Goal: Task Accomplishment & Management: Complete application form

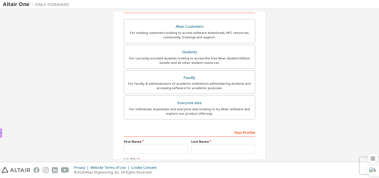
scroll to position [91, 0]
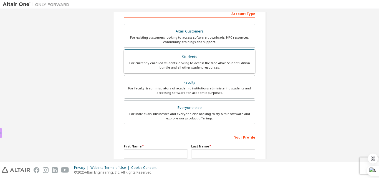
click at [146, 66] on div "For currently enrolled students looking to access the free Altair Student Editi…" at bounding box center [189, 65] width 124 height 9
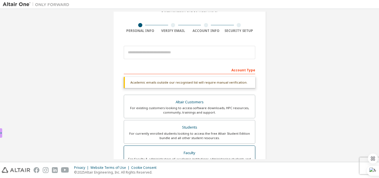
scroll to position [22, 0]
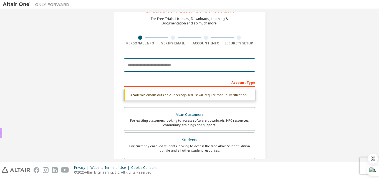
click at [137, 68] on input "email" at bounding box center [189, 64] width 131 height 13
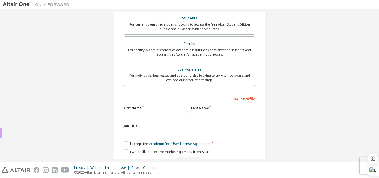
scroll to position [161, 0]
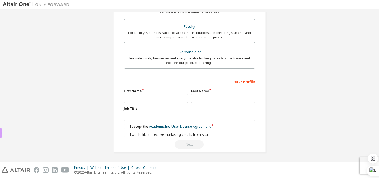
type input "**********"
click at [149, 101] on input "text" at bounding box center [156, 98] width 64 height 9
type input "******"
click at [199, 97] on input "text" at bounding box center [223, 98] width 64 height 9
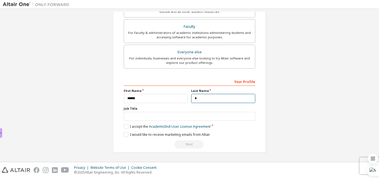
scroll to position [165, 0]
type input "******"
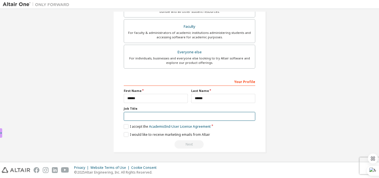
click at [167, 116] on input "text" at bounding box center [189, 116] width 131 height 9
click at [140, 116] on input "**********" at bounding box center [189, 116] width 131 height 9
type input "**********"
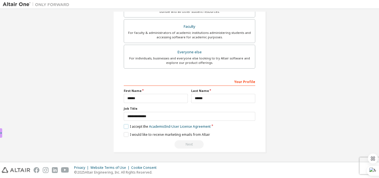
click at [126, 127] on label "I accept the Academic End-User License Agreement" at bounding box center [167, 126] width 87 height 5
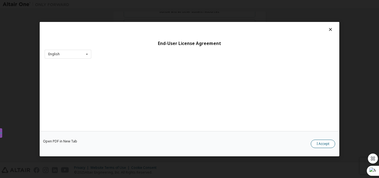
click at [316, 144] on button "I Accept" at bounding box center [322, 143] width 24 height 8
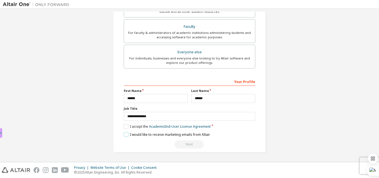
click at [125, 134] on label "I would like to receive marketing emails from Altair" at bounding box center [167, 134] width 86 height 5
click at [189, 127] on link "Academic End-User License Agreement" at bounding box center [180, 126] width 62 height 5
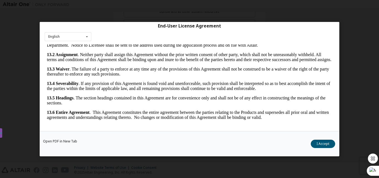
scroll to position [920, 0]
click at [324, 146] on button "I Accept" at bounding box center [322, 143] width 24 height 8
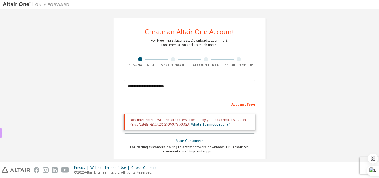
scroll to position [0, 0]
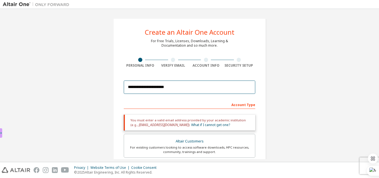
click at [147, 87] on input "**********" at bounding box center [189, 86] width 131 height 13
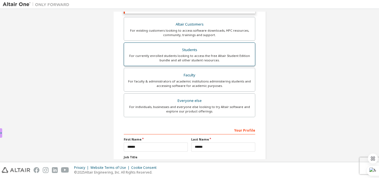
scroll to position [165, 0]
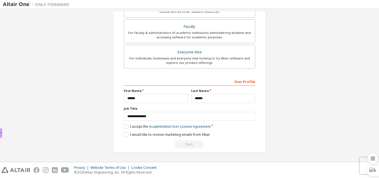
click at [189, 146] on div "Next" at bounding box center [189, 144] width 131 height 8
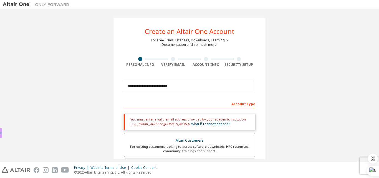
scroll to position [0, 0]
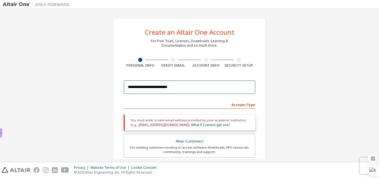
click at [178, 86] on input "**********" at bounding box center [189, 86] width 131 height 13
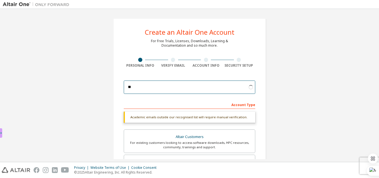
type input "*"
type input "**********"
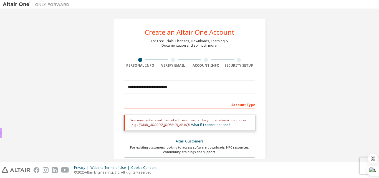
click at [235, 106] on div "Account Type" at bounding box center [189, 104] width 131 height 9
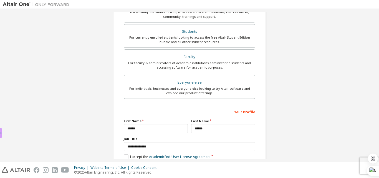
scroll to position [139, 0]
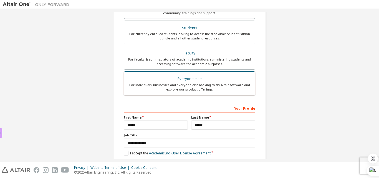
click at [192, 85] on div "For individuals, businesses and everyone else looking to try Altair software an…" at bounding box center [189, 87] width 124 height 9
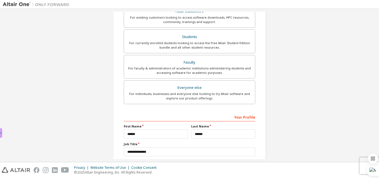
scroll to position [146, 0]
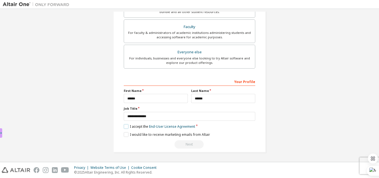
click at [125, 124] on label "I accept the End-User License Agreement" at bounding box center [159, 126] width 71 height 5
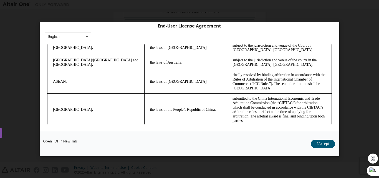
scroll to position [1506, 0]
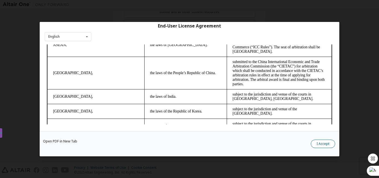
click at [327, 142] on button "I Accept" at bounding box center [322, 143] width 24 height 8
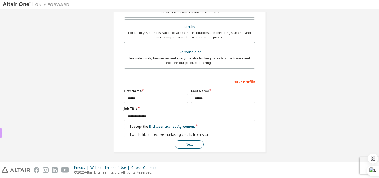
click at [187, 146] on button "Next" at bounding box center [188, 144] width 29 height 8
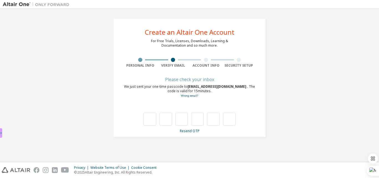
scroll to position [0, 0]
type input "*"
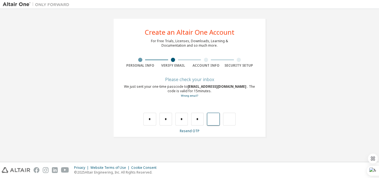
type input "*"
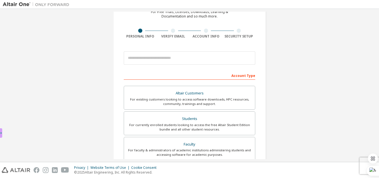
scroll to position [28, 0]
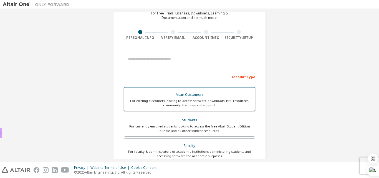
click at [203, 97] on div "Altair Customers" at bounding box center [189, 95] width 124 height 8
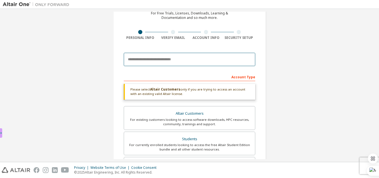
click at [182, 62] on input "email" at bounding box center [189, 59] width 131 height 13
type input "**********"
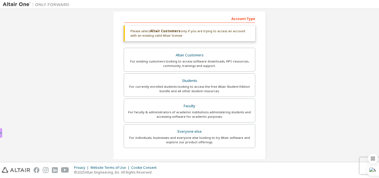
scroll to position [165, 0]
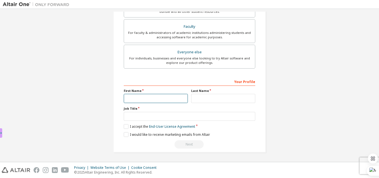
click at [178, 95] on input "text" at bounding box center [156, 98] width 64 height 9
type input "******"
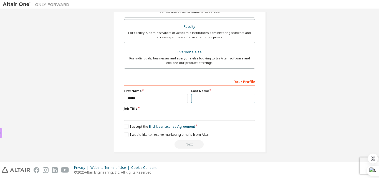
click at [215, 100] on input "text" at bounding box center [223, 98] width 64 height 9
type input "******"
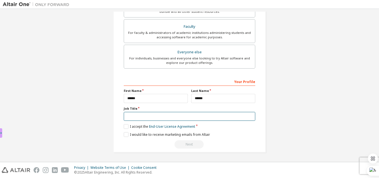
click at [210, 113] on input "text" at bounding box center [189, 116] width 131 height 9
type input "**********"
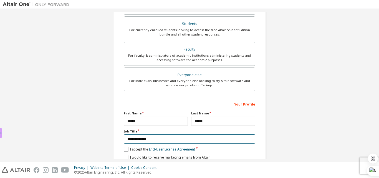
scroll to position [188, 0]
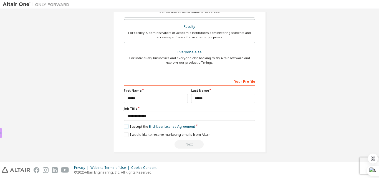
click at [126, 127] on label "I accept the End-User License Agreement" at bounding box center [159, 126] width 71 height 5
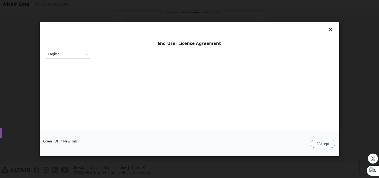
click at [314, 145] on button "I Accept" at bounding box center [322, 143] width 24 height 8
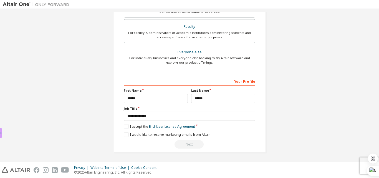
click at [126, 137] on div "**********" at bounding box center [189, 113] width 131 height 72
click at [124, 134] on label "I would like to receive marketing emails from Altair" at bounding box center [167, 134] width 86 height 5
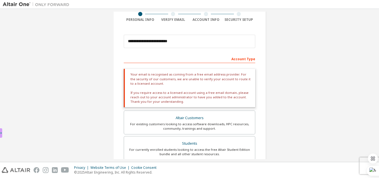
scroll to position [55, 0]
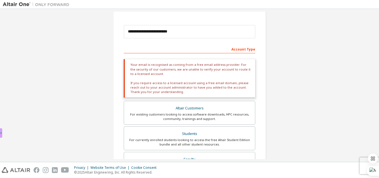
click at [275, 75] on div "**********" at bounding box center [189, 123] width 373 height 335
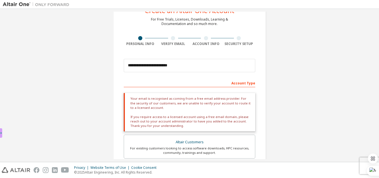
scroll to position [105, 0]
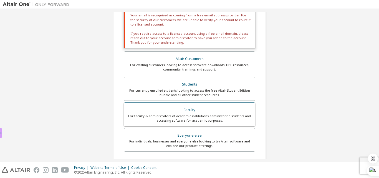
click at [202, 105] on label "Faculty For faculty & administrators of academic institutions administering stu…" at bounding box center [189, 114] width 131 height 24
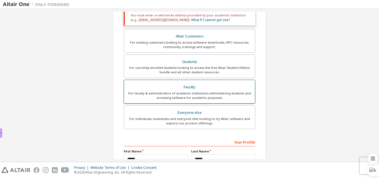
scroll to position [165, 0]
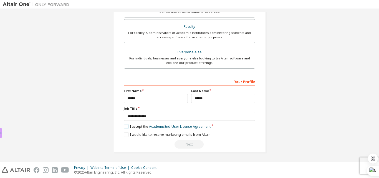
click at [125, 128] on label "I accept the Academic End-User License Agreement" at bounding box center [167, 126] width 87 height 5
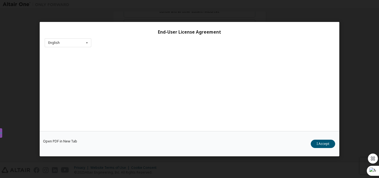
scroll to position [17, 0]
click at [322, 142] on button "I Accept" at bounding box center [322, 143] width 24 height 8
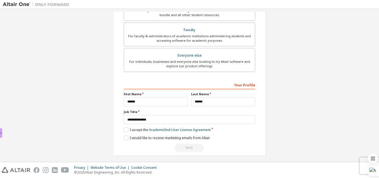
scroll to position [165, 0]
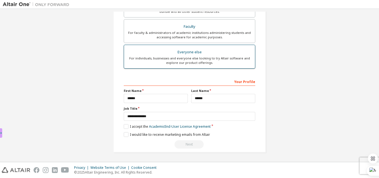
click at [211, 63] on div "For individuals, businesses and everyone else looking to try Altair software an…" at bounding box center [189, 60] width 124 height 9
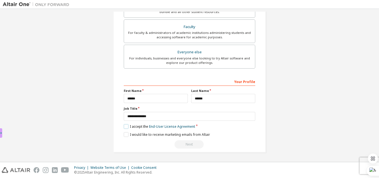
click at [126, 125] on label "I accept the End-User License Agreement" at bounding box center [159, 126] width 71 height 5
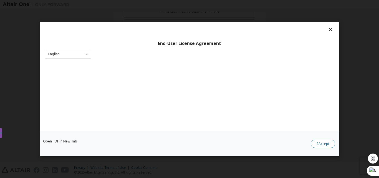
click at [321, 145] on button "I Accept" at bounding box center [322, 143] width 24 height 8
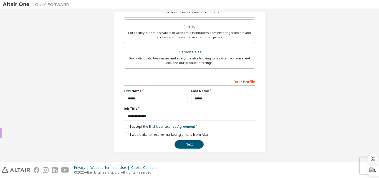
click at [241, 82] on div "Your Profile" at bounding box center [189, 81] width 131 height 9
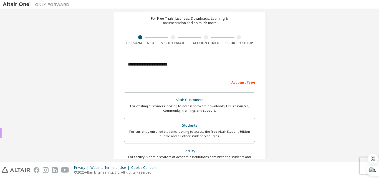
scroll to position [0, 0]
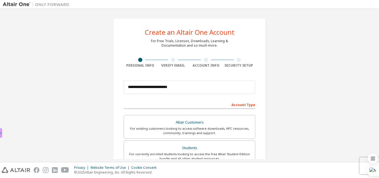
click at [169, 61] on div at bounding box center [173, 60] width 33 height 4
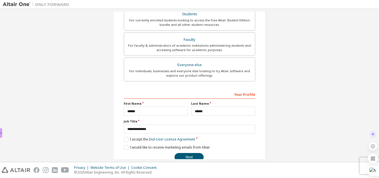
scroll to position [146, 0]
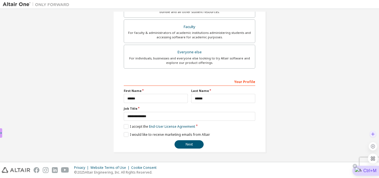
click at [363, 170] on div "Ctrl+M" at bounding box center [365, 170] width 27 height 10
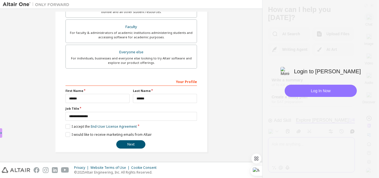
click at [320, 97] on div "Log In Now" at bounding box center [320, 91] width 72 height 12
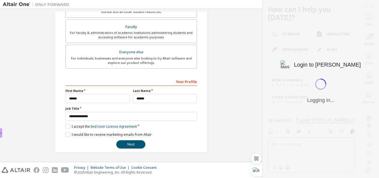
click at [253, 73] on div "**********" at bounding box center [131, 12] width 257 height 294
drag, startPoint x: 263, startPoint y: 134, endPoint x: 328, endPoint y: 140, distance: 64.8
click at [328, 140] on div at bounding box center [320, 89] width 116 height 178
click at [308, 58] on div at bounding box center [320, 89] width 116 height 178
click at [237, 165] on icon at bounding box center [238, 166] width 2 height 2
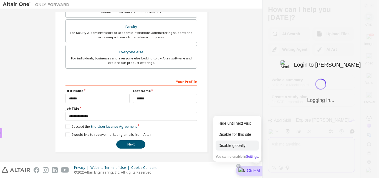
click at [230, 144] on div "Disable globally" at bounding box center [236, 145] width 43 height 10
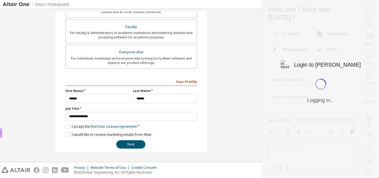
drag, startPoint x: 263, startPoint y: 153, endPoint x: 297, endPoint y: 144, distance: 34.3
click at [289, 152] on div at bounding box center [320, 89] width 116 height 178
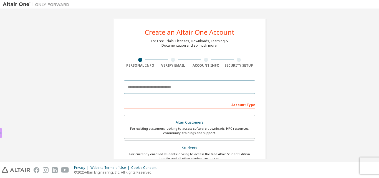
click at [174, 83] on input "email" at bounding box center [189, 86] width 131 height 13
type input "**********"
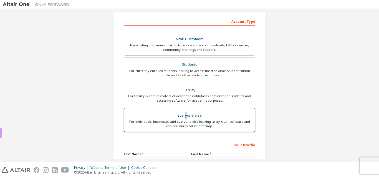
click at [185, 116] on div "Everyone else" at bounding box center [189, 115] width 124 height 8
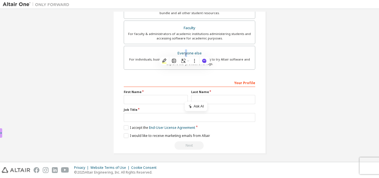
scroll to position [146, 0]
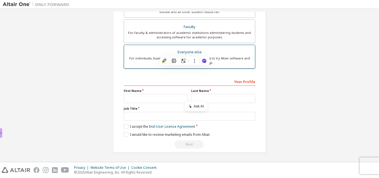
click at [213, 50] on div "Everyone else" at bounding box center [189, 52] width 124 height 8
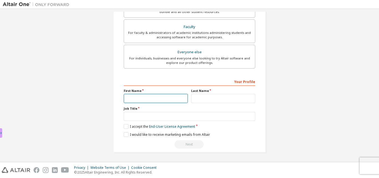
click at [166, 98] on input "text" at bounding box center [156, 98] width 64 height 9
type input "******"
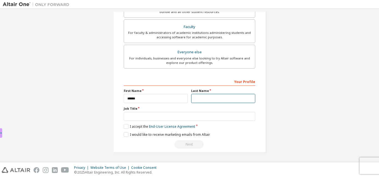
click at [238, 95] on input "text" at bounding box center [223, 98] width 64 height 9
type input "******"
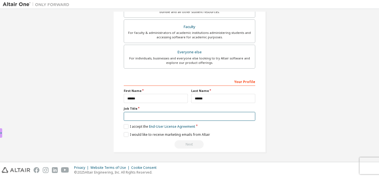
click at [180, 114] on input "text" at bounding box center [189, 116] width 131 height 9
type input "**********"
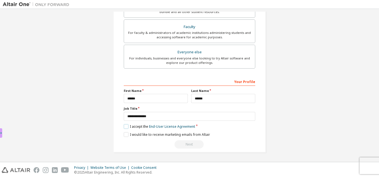
click at [126, 125] on label "I accept the End-User License Agreement" at bounding box center [159, 126] width 71 height 5
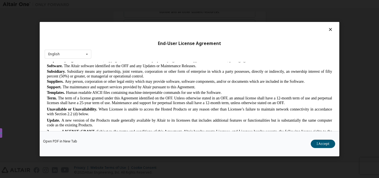
scroll to position [471, 0]
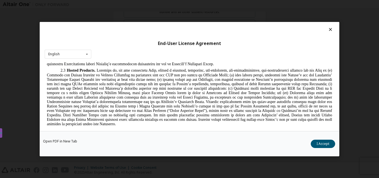
drag, startPoint x: 330, startPoint y: 143, endPoint x: 293, endPoint y: 140, distance: 37.8
click at [330, 144] on button "I Accept" at bounding box center [322, 143] width 24 height 8
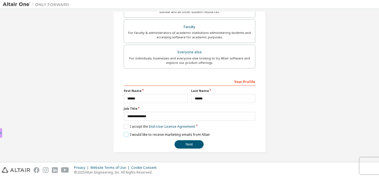
click at [126, 134] on label "I would like to receive marketing emails from Altair" at bounding box center [167, 134] width 86 height 5
click at [124, 127] on label "I accept the End-User License Agreement" at bounding box center [159, 126] width 71 height 5
click at [125, 127] on label "I accept the End-User License Agreement" at bounding box center [159, 126] width 71 height 5
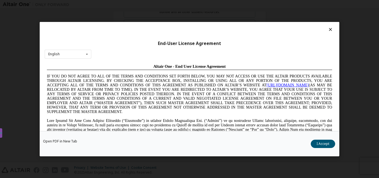
scroll to position [0, 0]
click at [320, 142] on button "I Accept" at bounding box center [322, 143] width 24 height 8
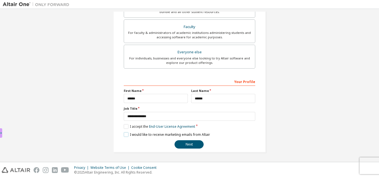
click at [125, 136] on label "I would like to receive marketing emails from Altair" at bounding box center [167, 134] width 86 height 5
click at [124, 135] on label "I would like to receive marketing emails from Altair" at bounding box center [167, 134] width 86 height 5
click at [181, 142] on button "Next" at bounding box center [188, 144] width 29 height 8
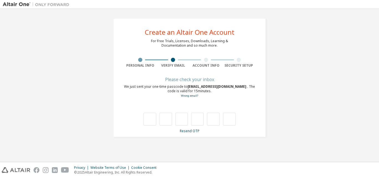
type input "*"
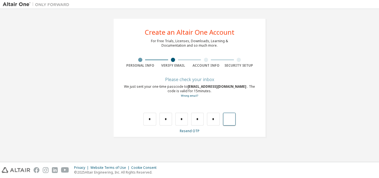
type input "*"
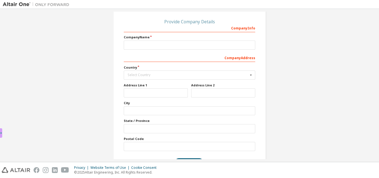
scroll to position [48, 0]
